Goal: Check status

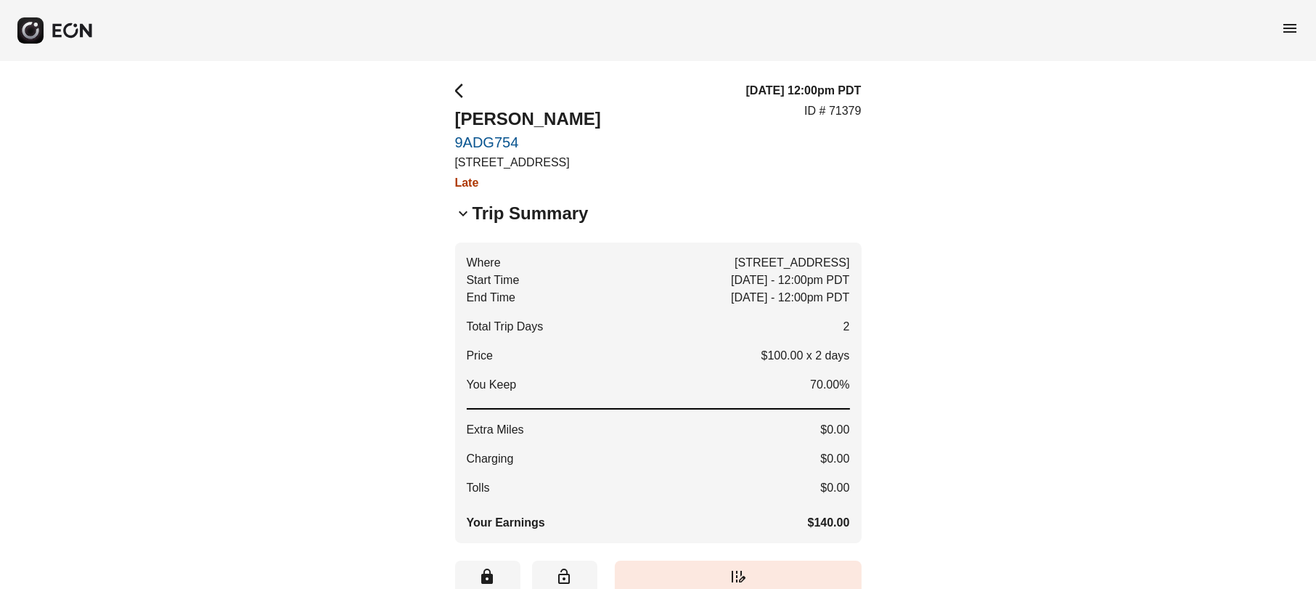
click at [1287, 29] on span "menu" at bounding box center [1289, 28] width 17 height 17
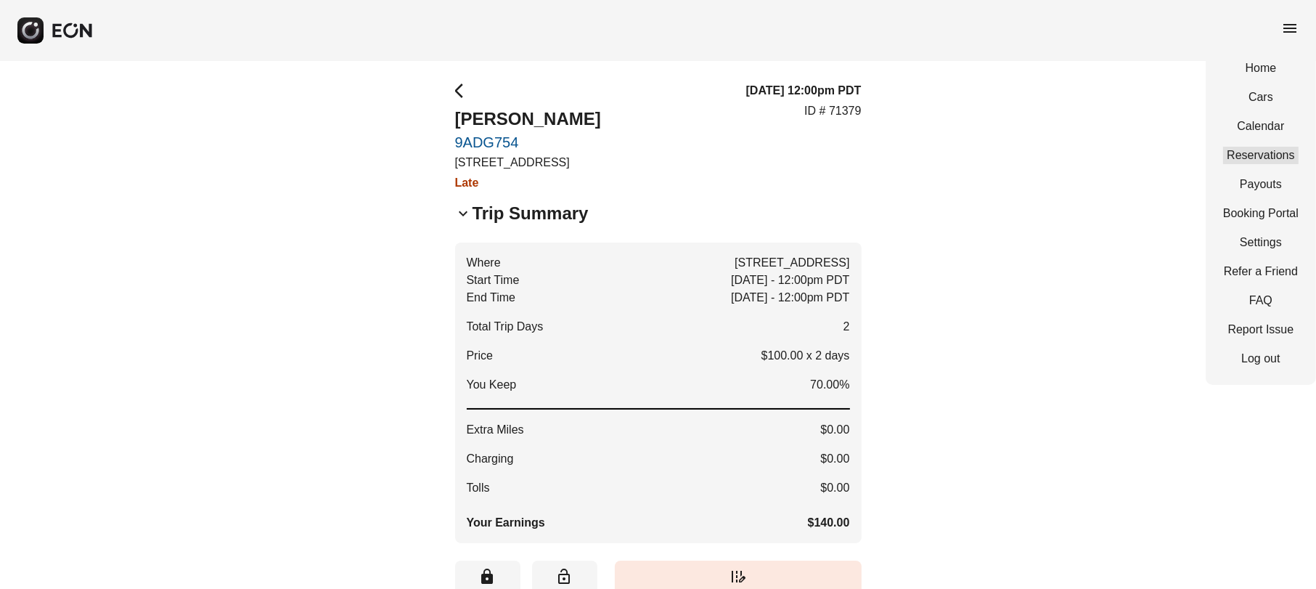
click at [1282, 153] on link "Reservations" at bounding box center [1261, 155] width 76 height 17
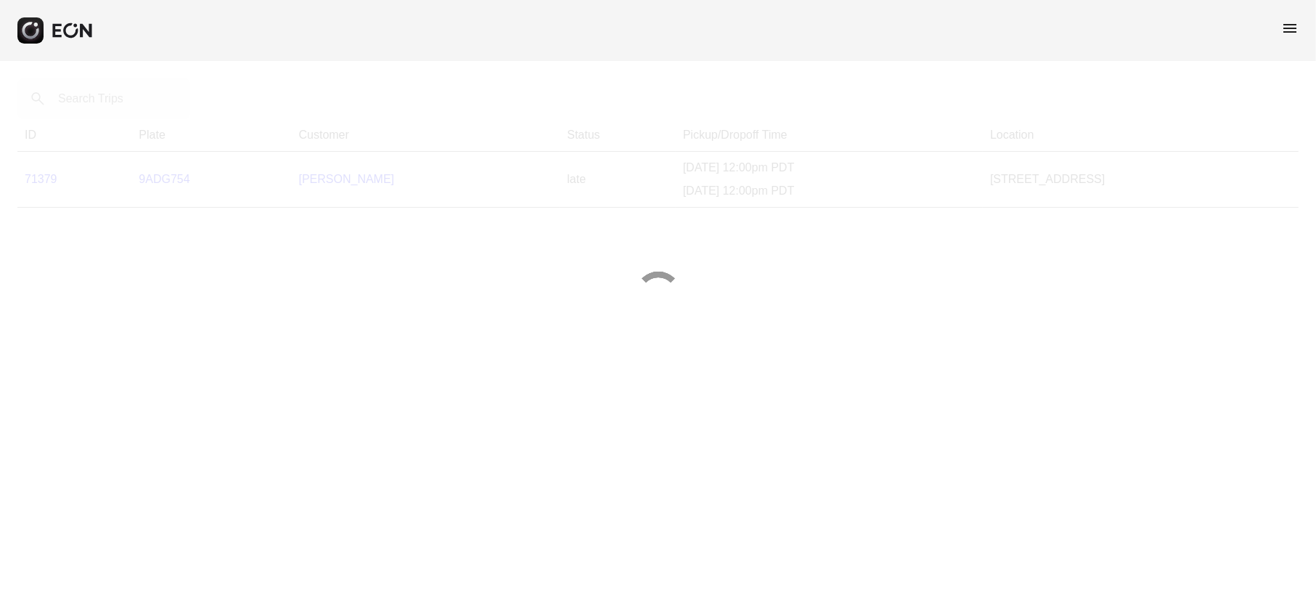
click at [143, 102] on div at bounding box center [658, 294] width 1316 height 589
click at [134, 103] on div at bounding box center [658, 294] width 1316 height 589
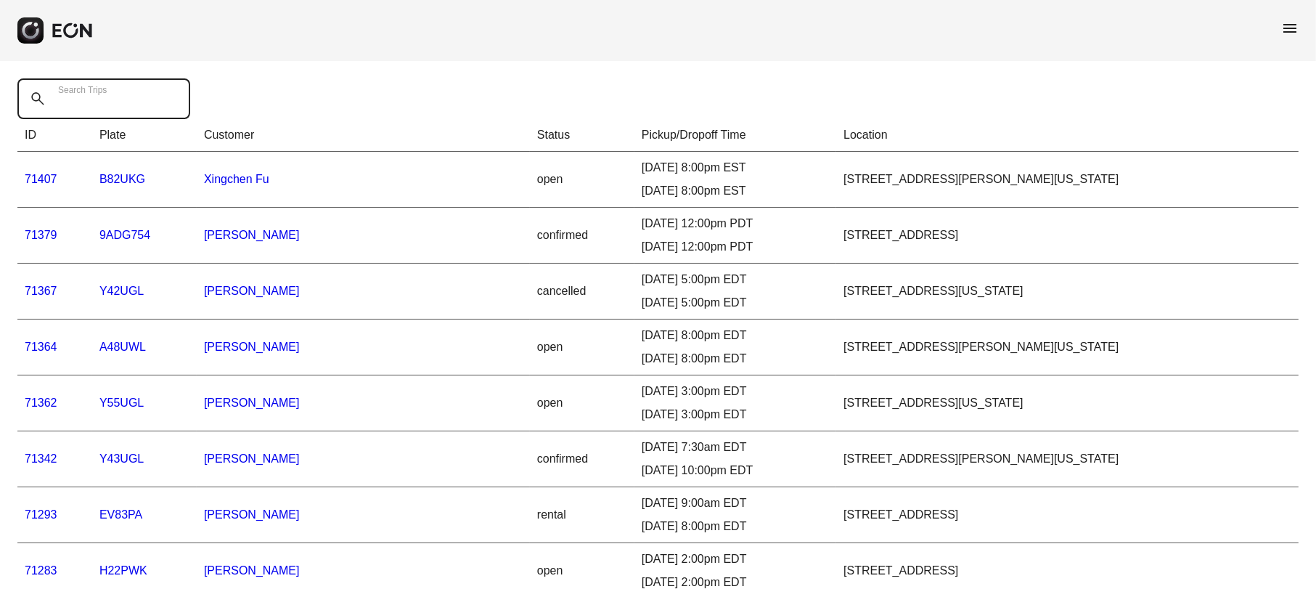
click at [123, 103] on Trips "Search Trips" at bounding box center [103, 98] width 173 height 41
paste Trips "*****"
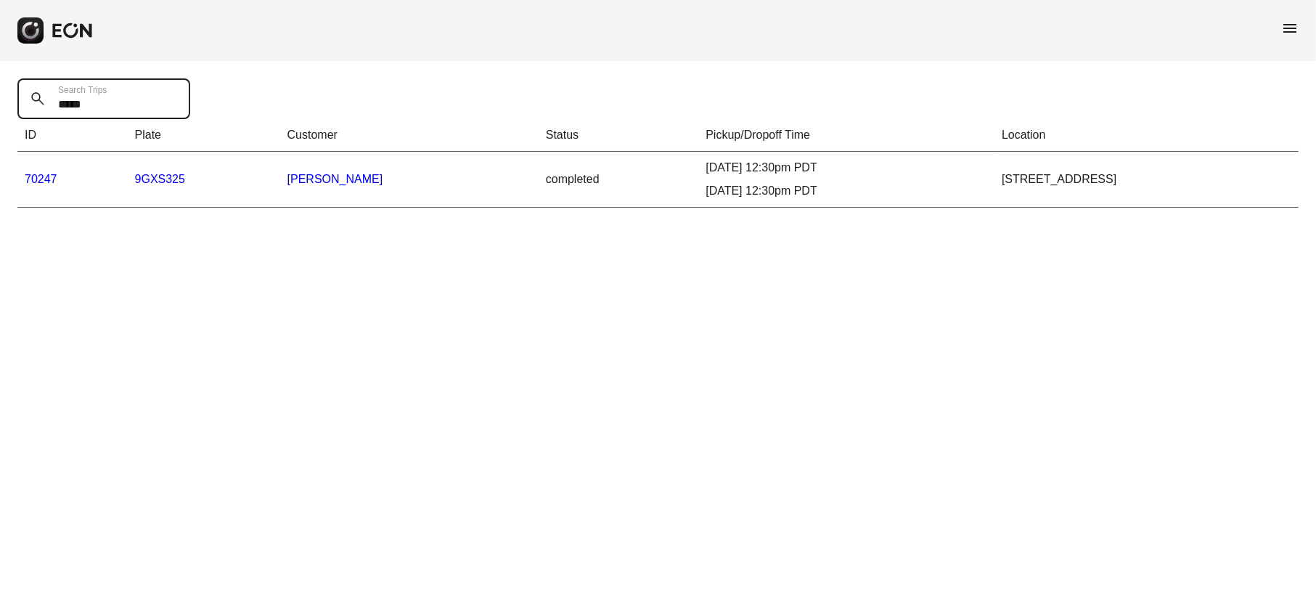
type Trips "*****"
click at [56, 173] on link "70247" at bounding box center [41, 179] width 33 height 12
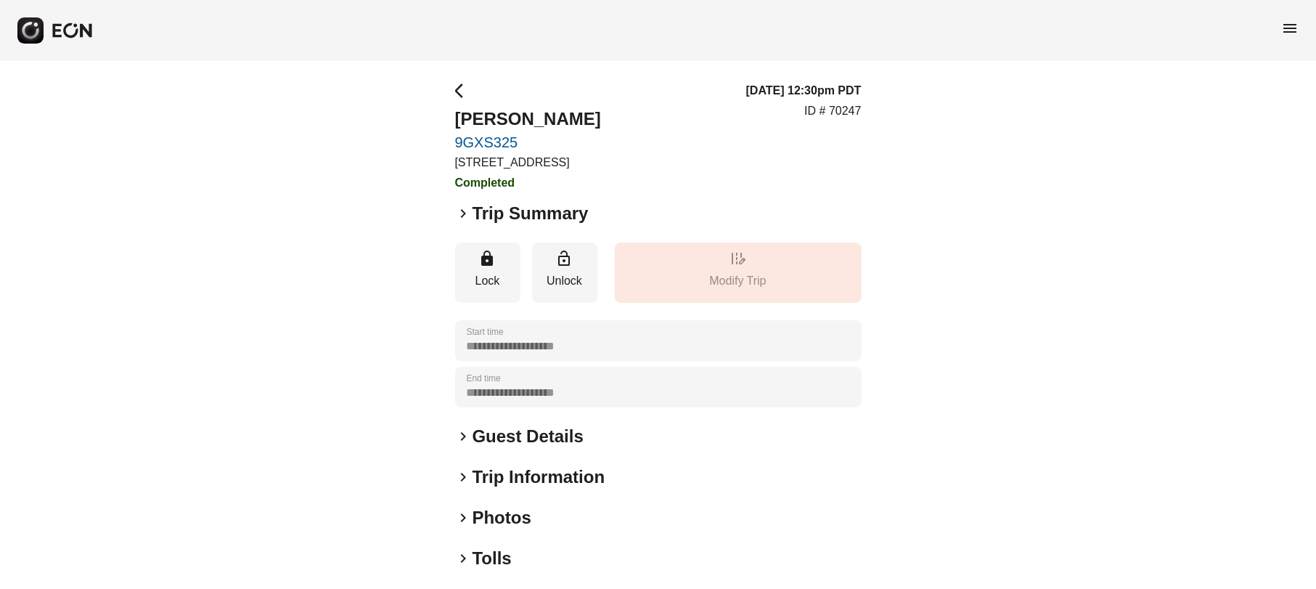
scroll to position [152, 0]
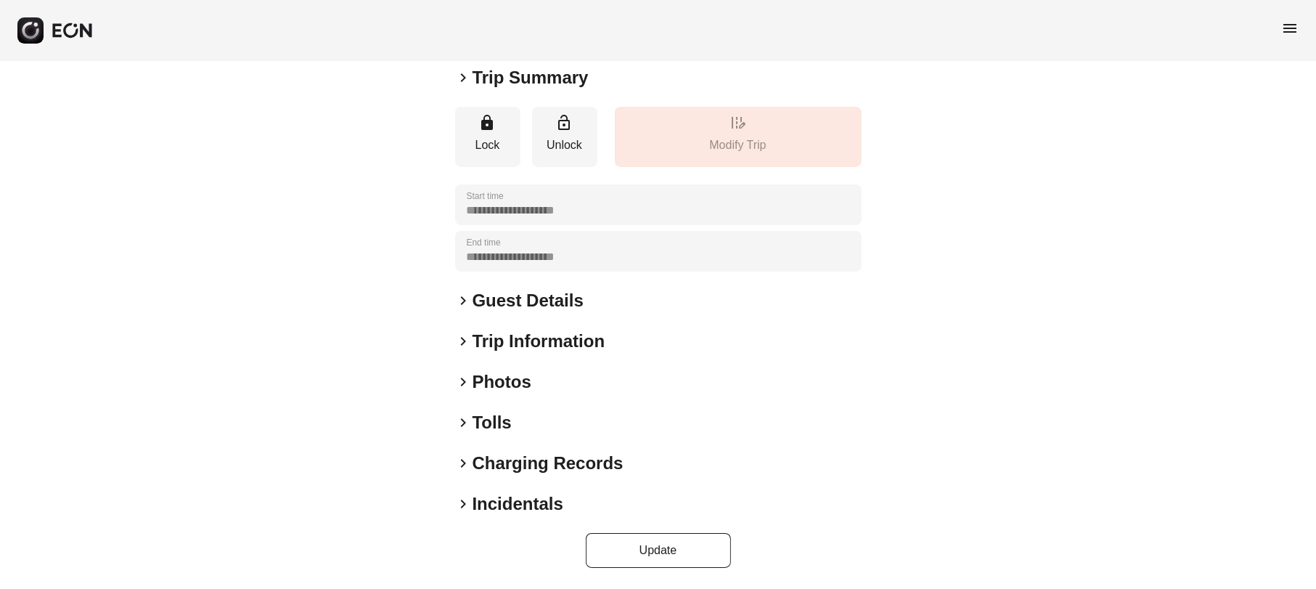
click at [460, 383] on span "keyboard_arrow_right" at bounding box center [463, 381] width 17 height 17
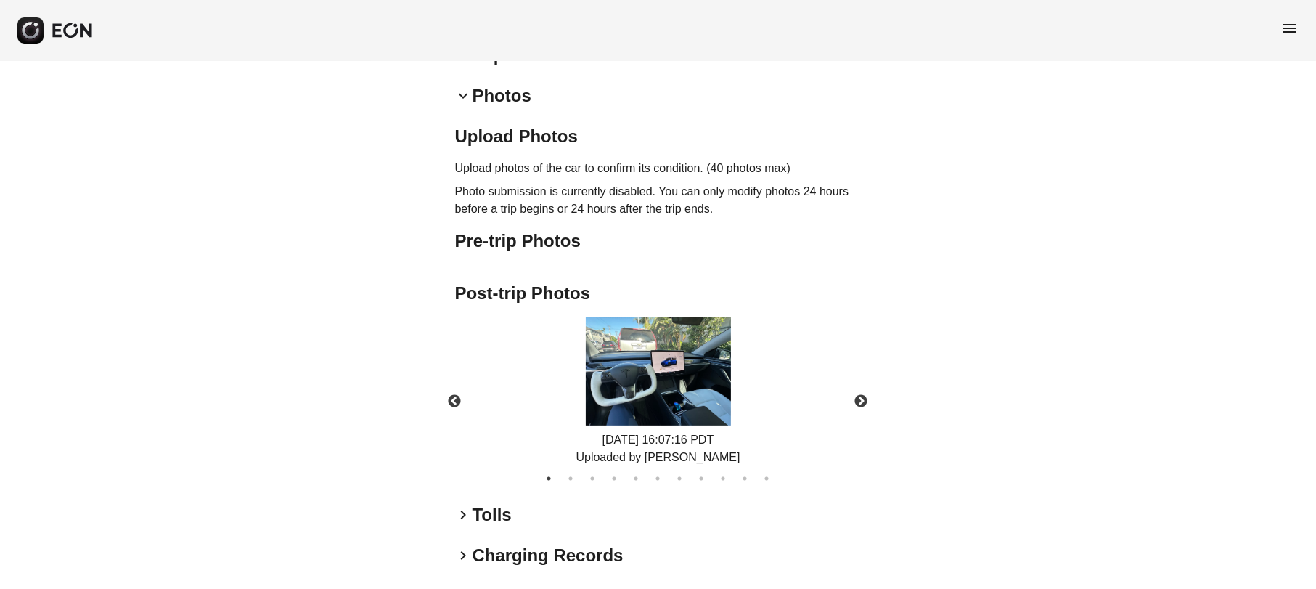
scroll to position [531, 0]
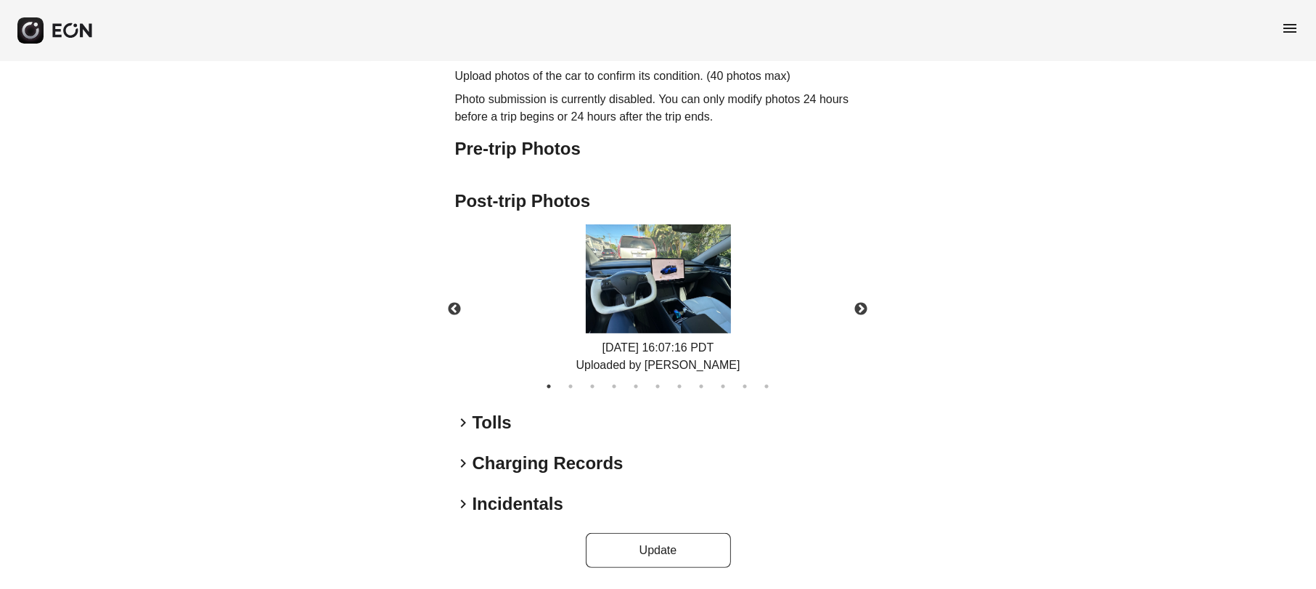
click at [468, 454] on div "keyboard_arrow_right Charging Records" at bounding box center [658, 463] width 407 height 23
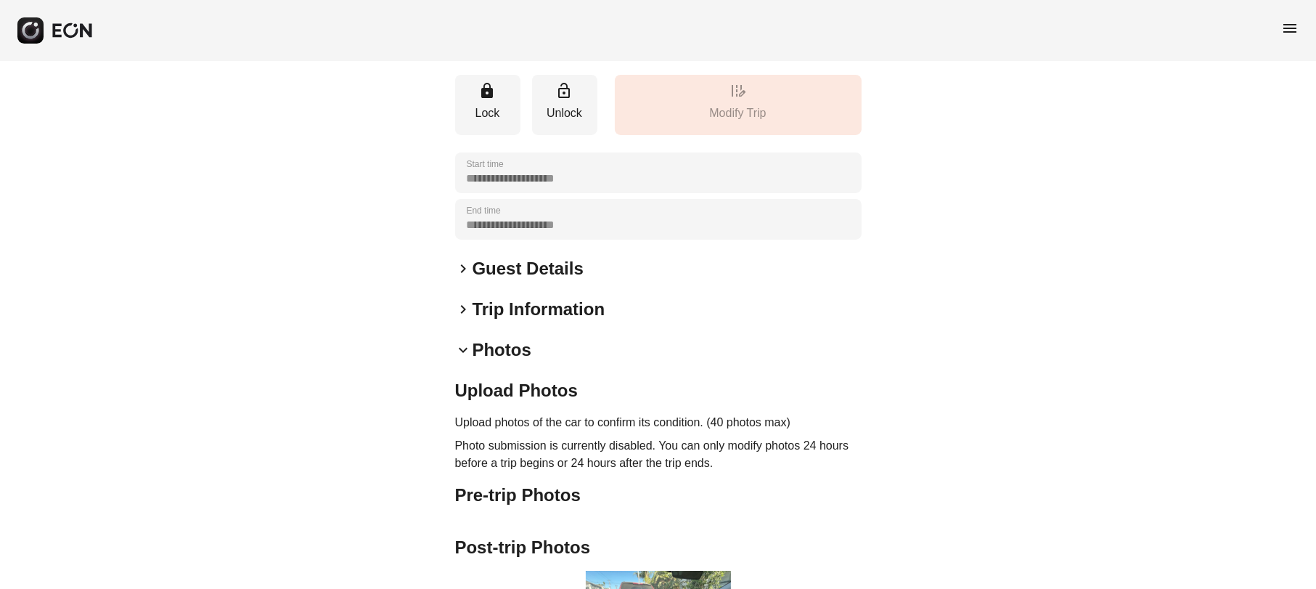
scroll to position [0, 0]
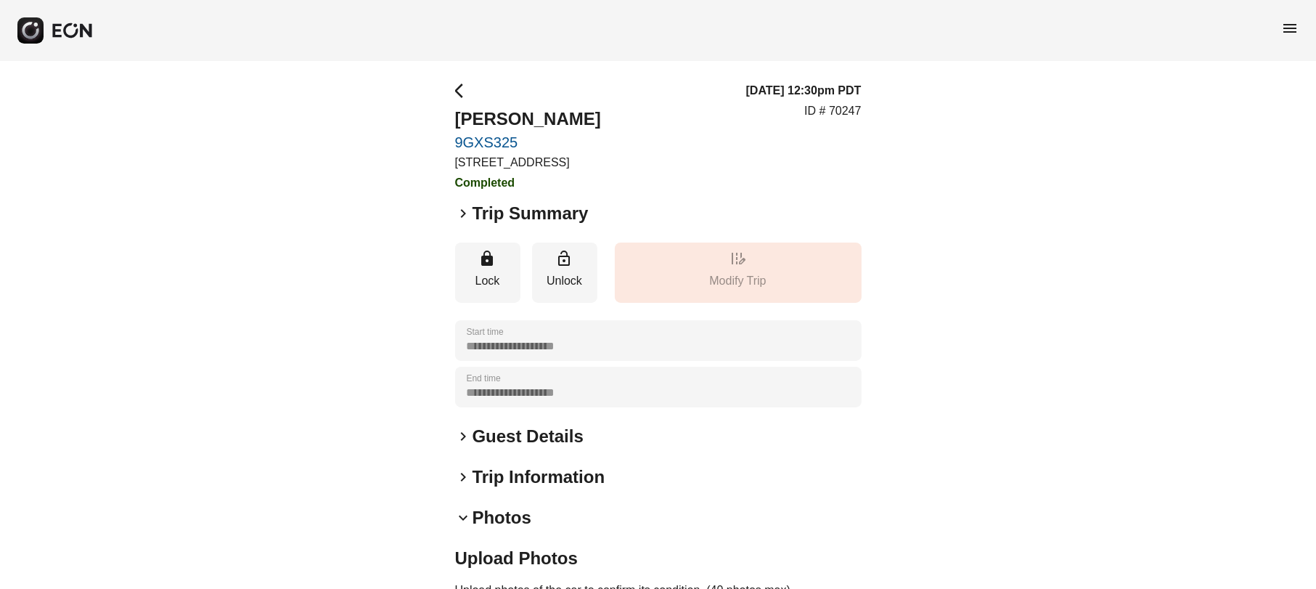
click at [461, 222] on span "keyboard_arrow_right" at bounding box center [463, 213] width 17 height 17
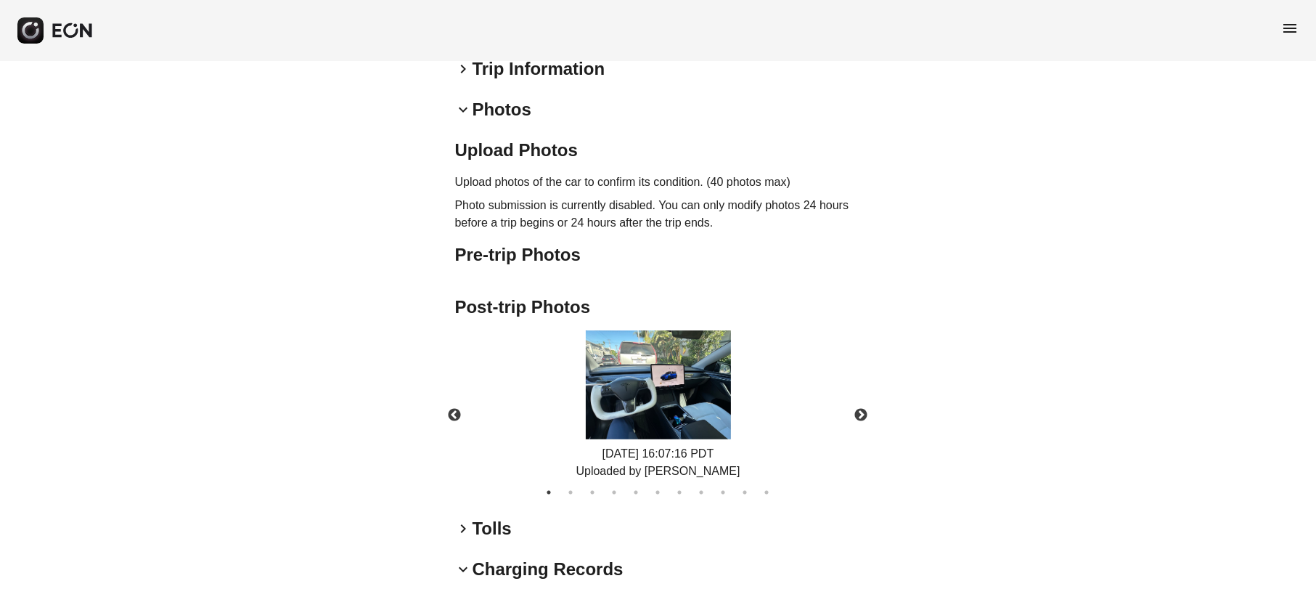
scroll to position [817, 0]
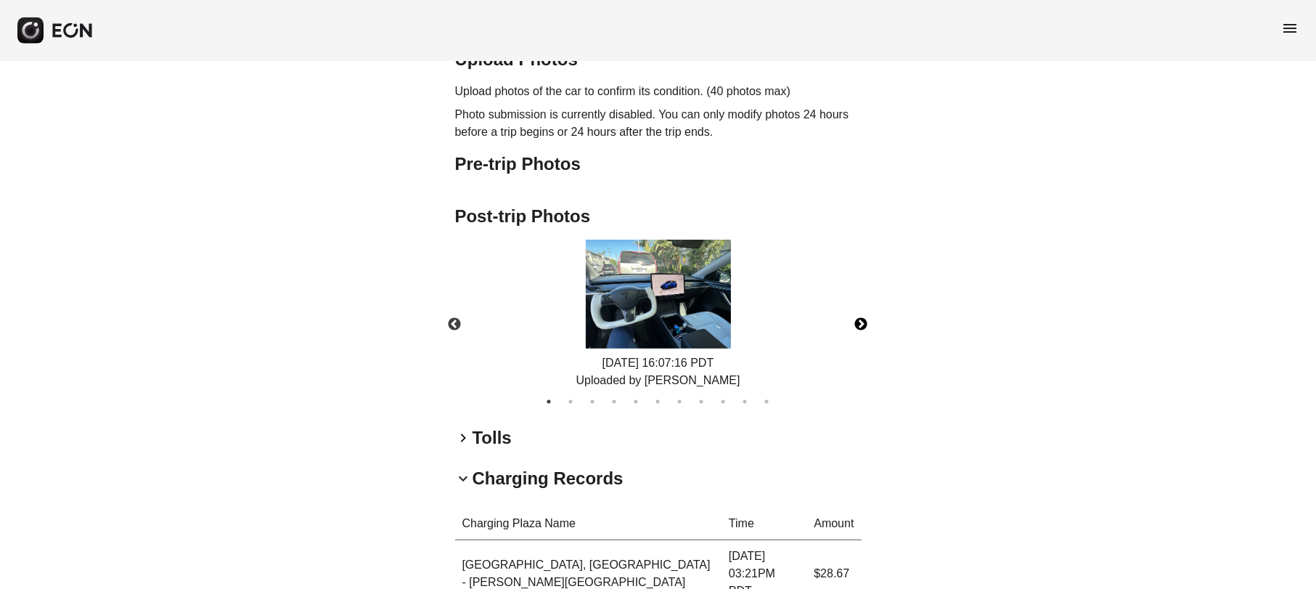
click at [861, 344] on button "Next" at bounding box center [861, 324] width 51 height 51
